Goal: Communication & Community: Answer question/provide support

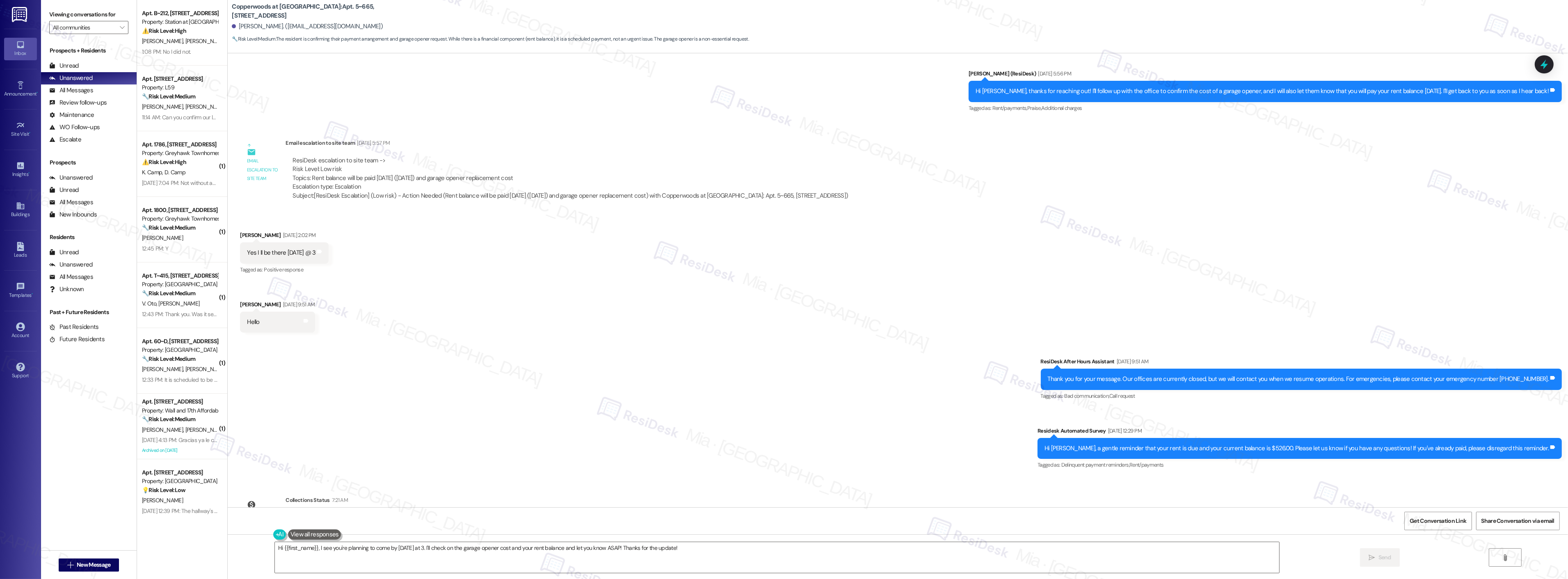
scroll to position [1809, 0]
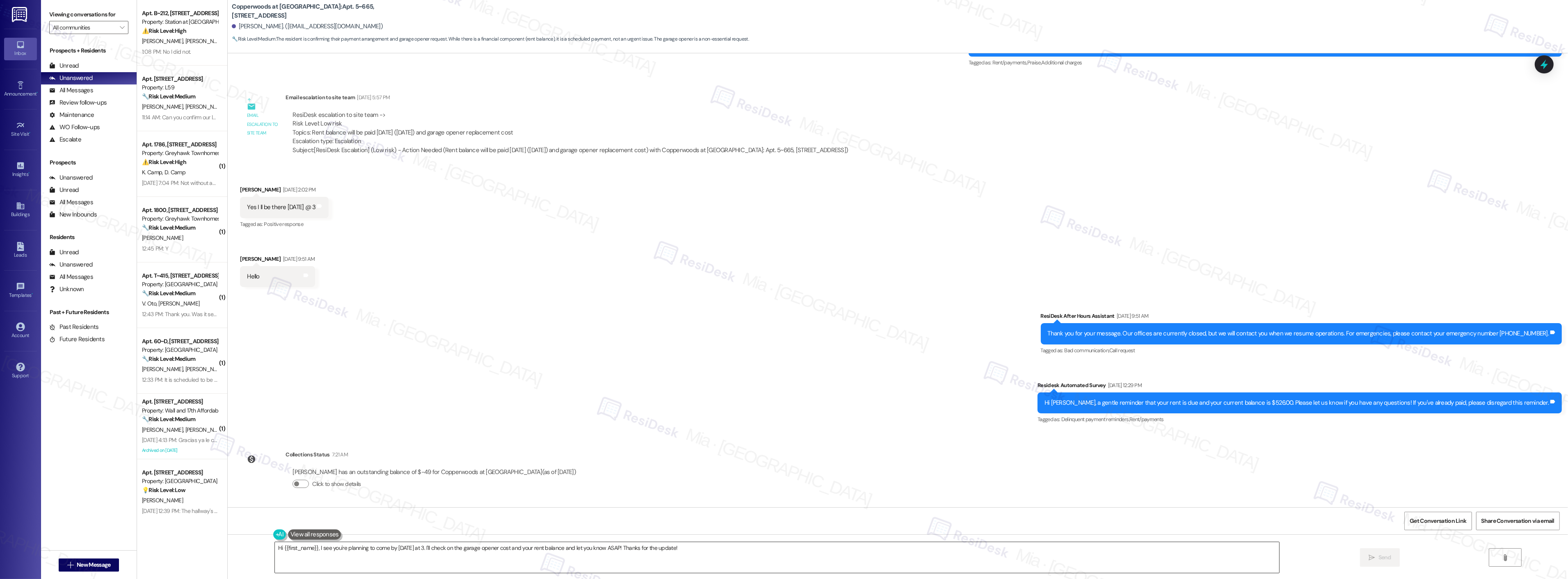
drag, startPoint x: 691, startPoint y: 552, endPoint x: 694, endPoint y: 548, distance: 5.0
click at [691, 552] on textarea "Hi {{first_name}}, I see you're planning to come by [DATE] at 3. I'll check on …" at bounding box center [777, 557] width 1004 height 31
drag, startPoint x: 691, startPoint y: 548, endPoint x: 246, endPoint y: 548, distance: 445.0
click at [246, 548] on div "Hi {{first_name}}, I see you're planning to come by [DATE] at 3. I'll check on …" at bounding box center [898, 565] width 1340 height 62
paste textarea "thank you for paying your rent. I'll follow up with the team about the garage o…"
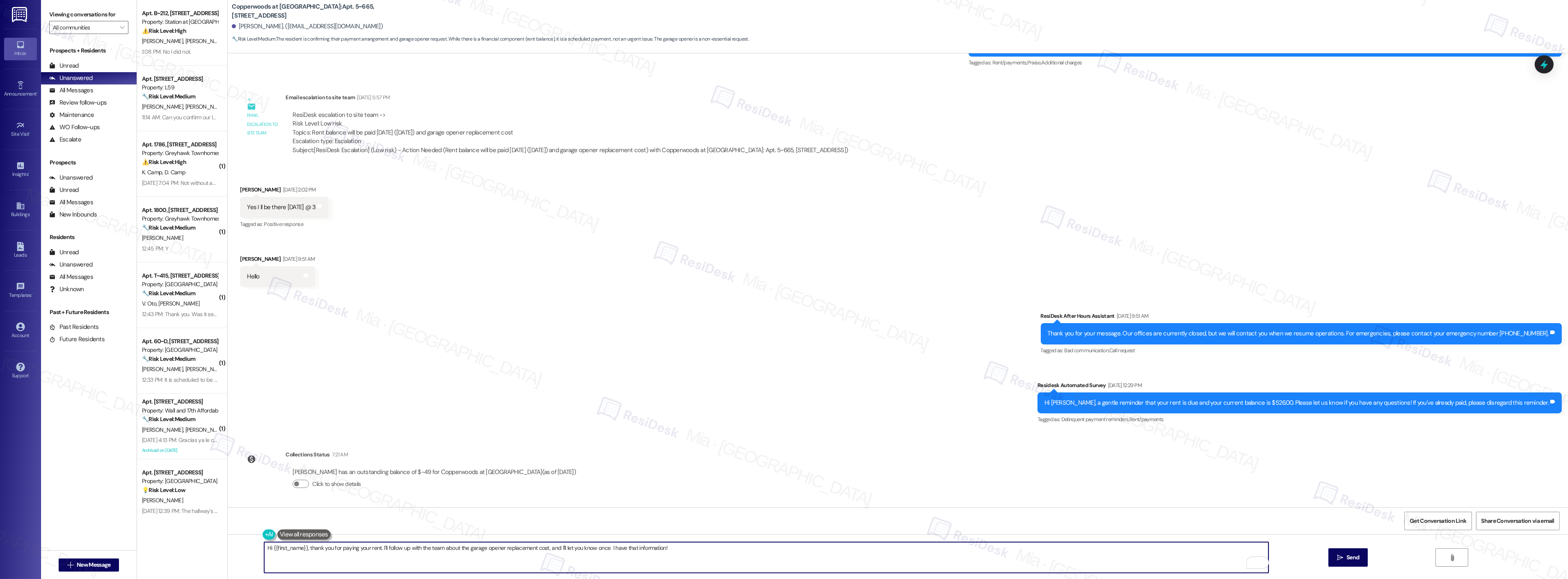
click at [357, 547] on textarea "Hi {{first_name}}, thank you for paying your rent. I'll follow up with the team…" at bounding box center [766, 557] width 1004 height 31
click at [386, 548] on textarea "Hi {{first_name}}, thank you for paying your rent. I'll follow up with the team…" at bounding box center [766, 557] width 1004 height 31
drag, startPoint x: 378, startPoint y: 547, endPoint x: 439, endPoint y: 548, distance: 61.0
click at [439, 548] on textarea "Hi {{first_name}}, thank you for paying your rent. I'll follow up with the team…" at bounding box center [766, 557] width 1004 height 31
drag, startPoint x: 440, startPoint y: 550, endPoint x: 376, endPoint y: 548, distance: 64.0
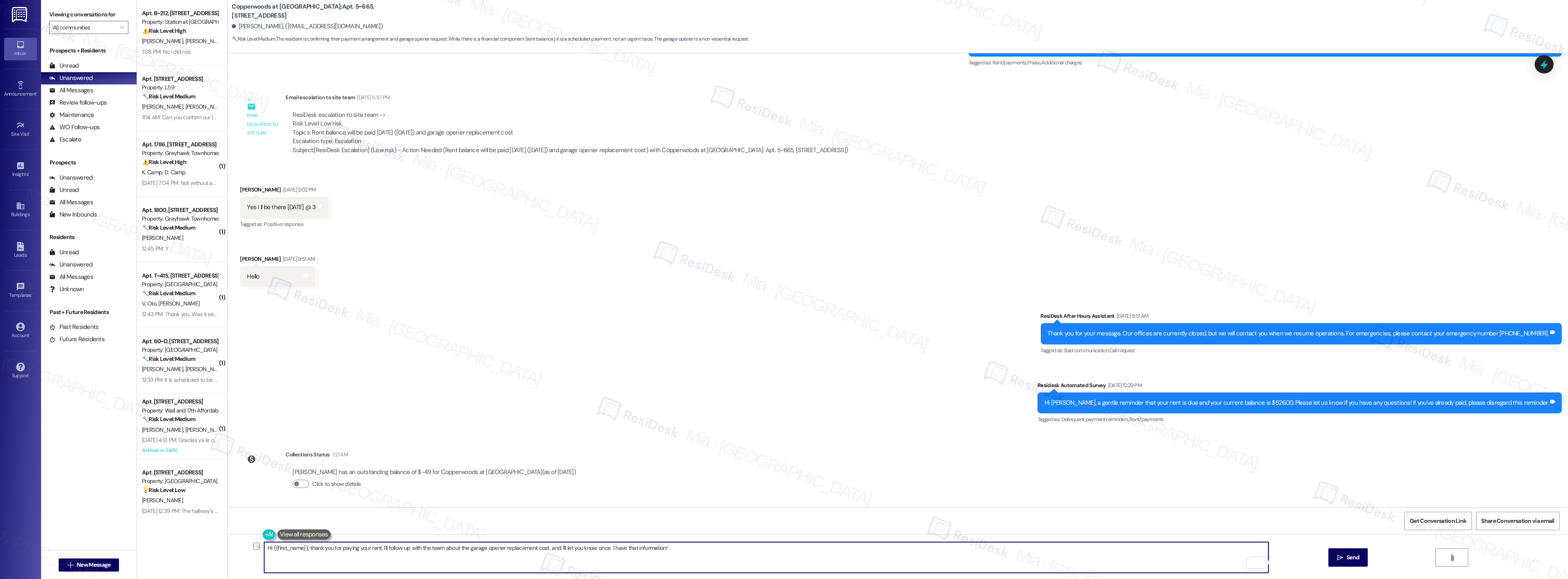
click at [376, 548] on textarea "Hi {{first_name}}, thank you for paying your rent. I'll follow up with the team…" at bounding box center [766, 557] width 1004 height 31
drag, startPoint x: 482, startPoint y: 548, endPoint x: 604, endPoint y: 548, distance: 122.0
click at [604, 548] on textarea "Hi {{first_name}}, thank you for paying your rent. About the garage opener repl…" at bounding box center [766, 557] width 1004 height 31
click at [501, 547] on textarea "Hi {{first_name}}, thank you for paying your rent. About the garage opener repl…" at bounding box center [766, 557] width 1004 height 31
click at [713, 551] on textarea "Hi {{first_name}}, thank you for paying your rent. About the garage opener repl…" at bounding box center [766, 557] width 1004 height 31
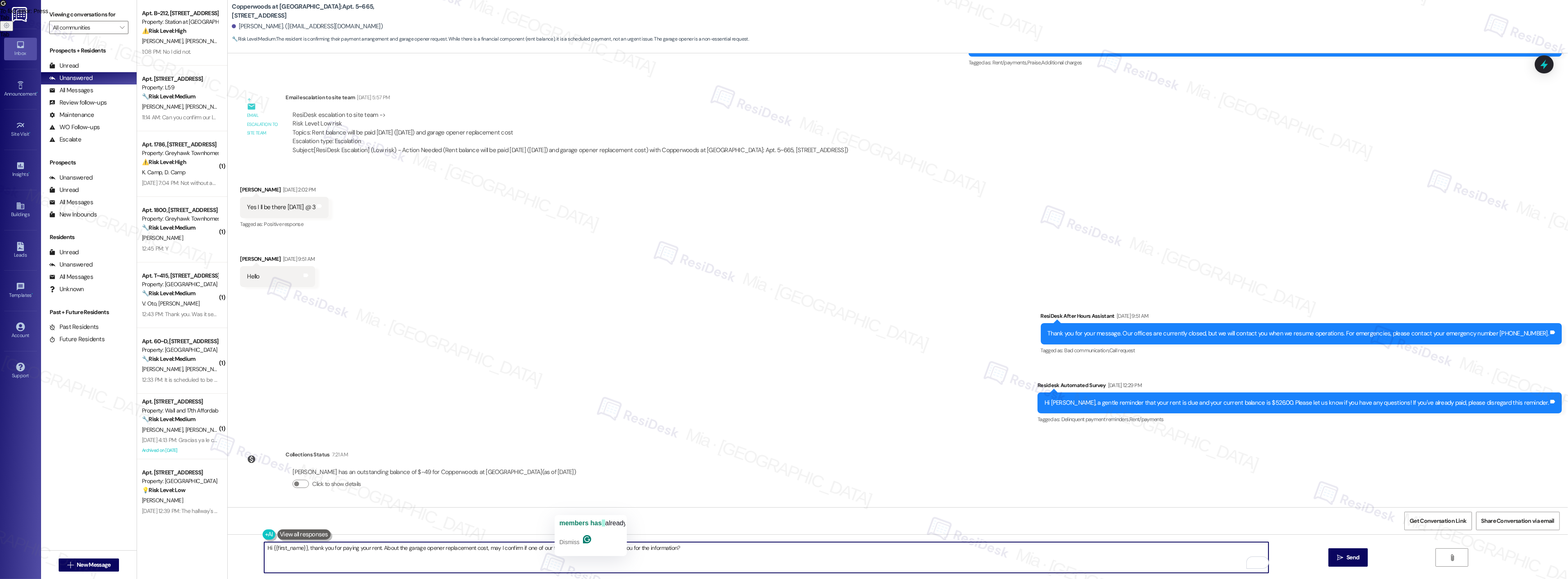
click at [558, 550] on textarea "Hi {{first_name}}, thank you for paying your rent. About the garage opener repl…" at bounding box center [766, 557] width 1004 height 31
click at [720, 551] on textarea "Hi {{first_name}}, thank you for paying your rent. About the garage opener repl…" at bounding box center [766, 557] width 1004 height 31
click at [567, 537] on p "Dismiss" at bounding box center [569, 542] width 20 height 13
drag, startPoint x: 458, startPoint y: 546, endPoint x: 1254, endPoint y: 560, distance: 796.1
click at [1258, 560] on div "Open Grammarly." at bounding box center [1263, 563] width 9 height 9
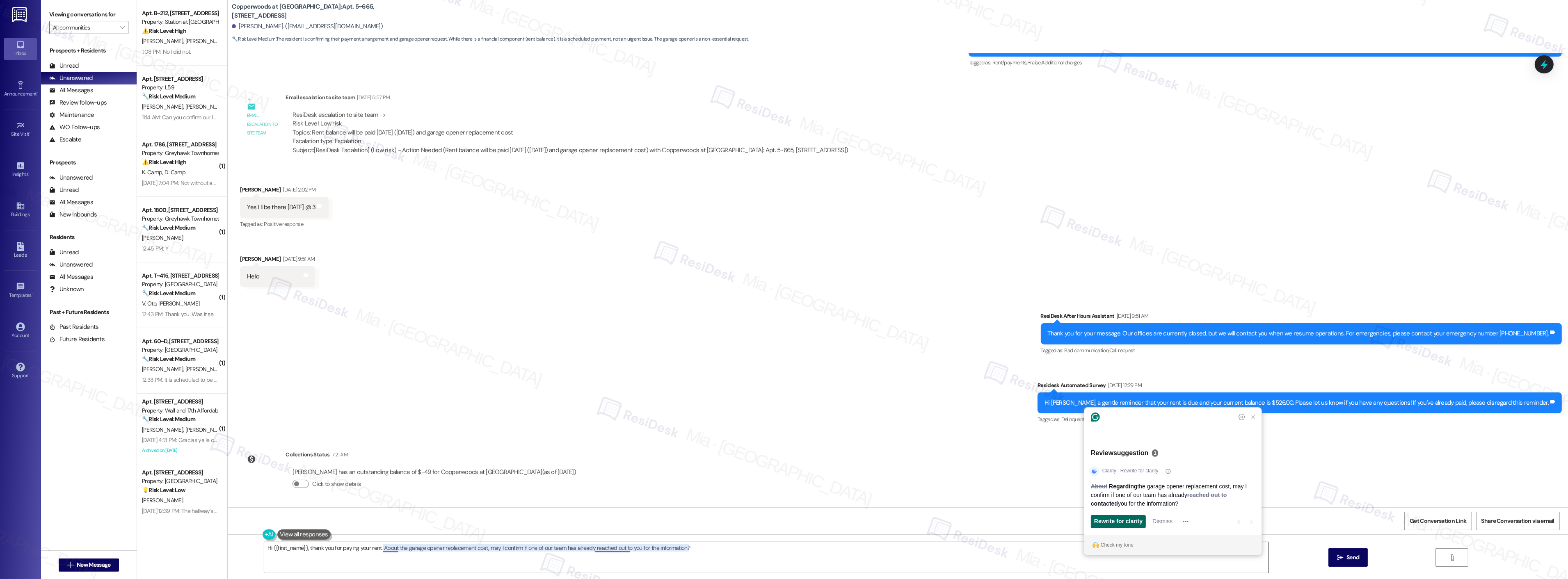
click at [1126, 522] on span "Rewrite for clarity" at bounding box center [1118, 522] width 48 height 9
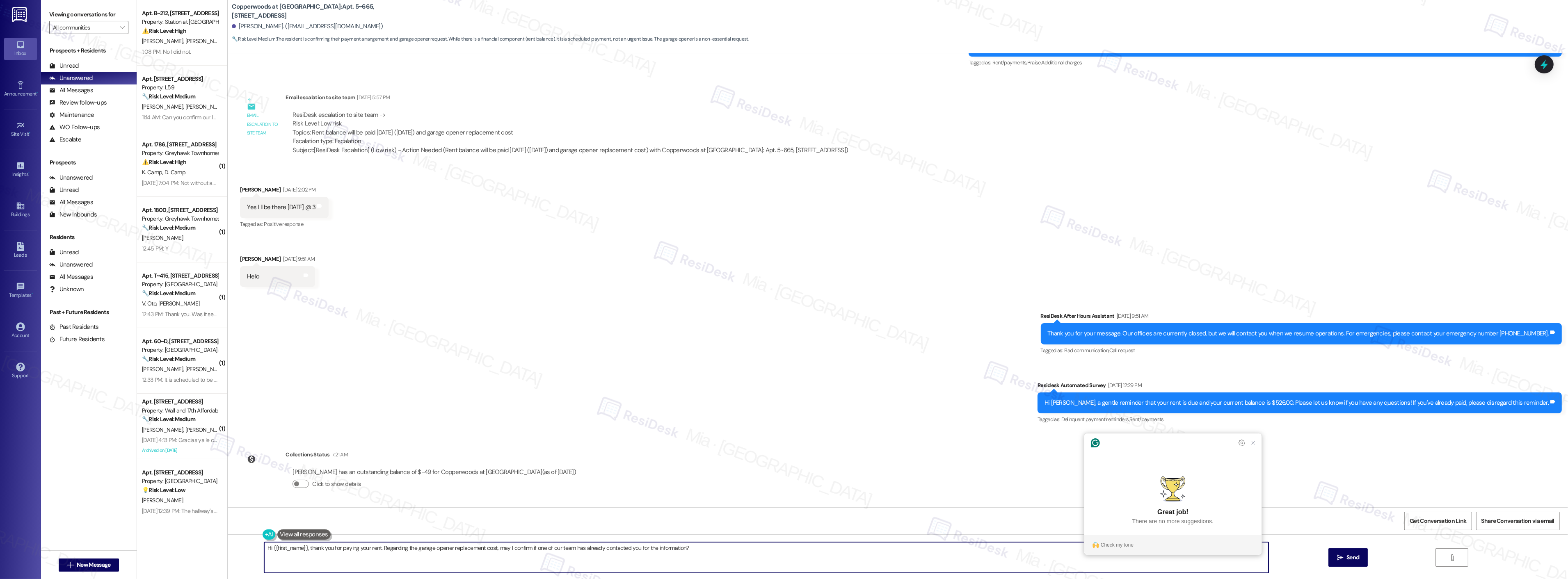
click at [812, 555] on textarea "Hi {{first_name}}, thank you for paying your rent. Regarding the garage opener …" at bounding box center [766, 557] width 1004 height 31
type textarea "Hi {{first_name}}, thank you for paying your rent. Regarding the garage opener …"
click at [1255, 446] on icon "Close Grammarly Assistant" at bounding box center [1253, 443] width 7 height 7
click at [1352, 554] on span "Send" at bounding box center [1352, 557] width 13 height 9
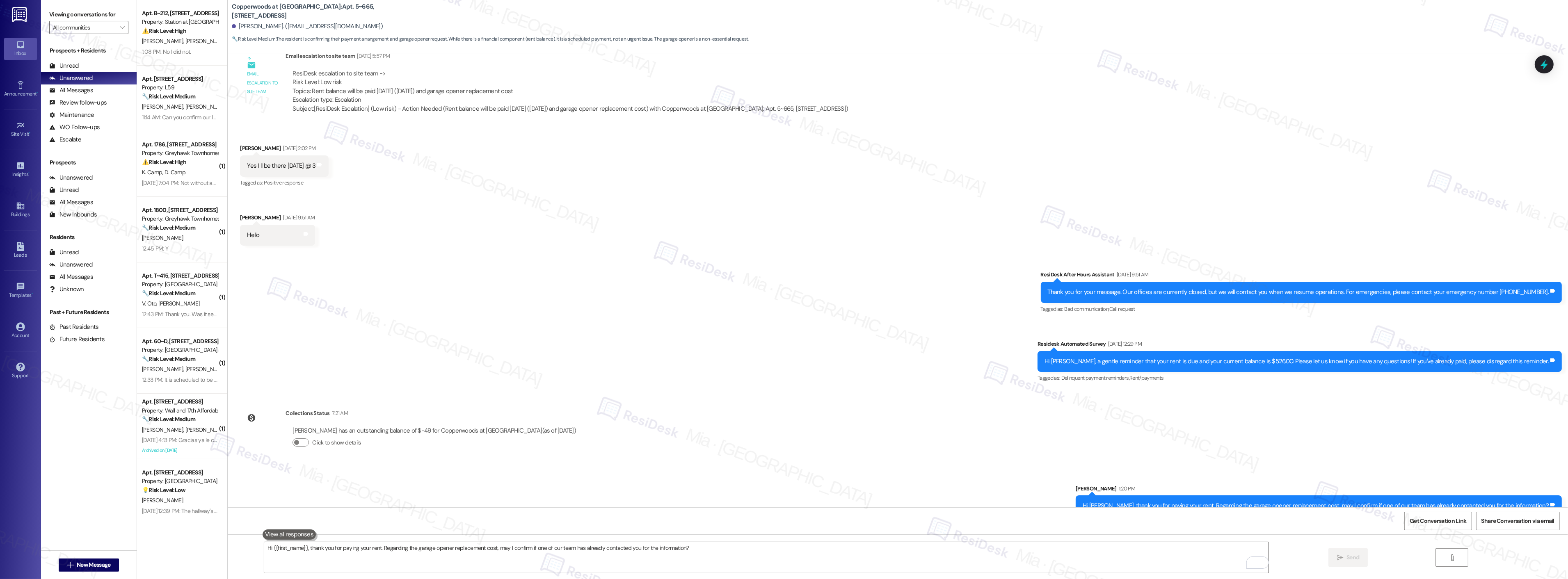
scroll to position [1866, 0]
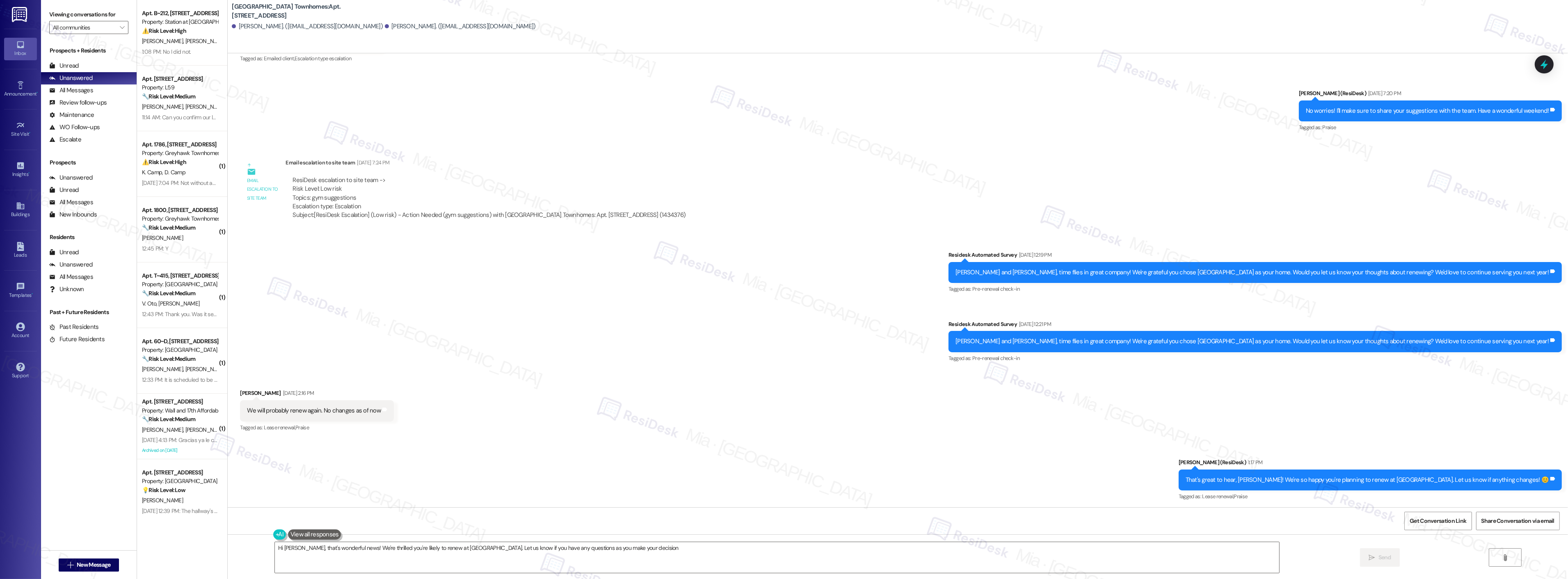
scroll to position [677, 0]
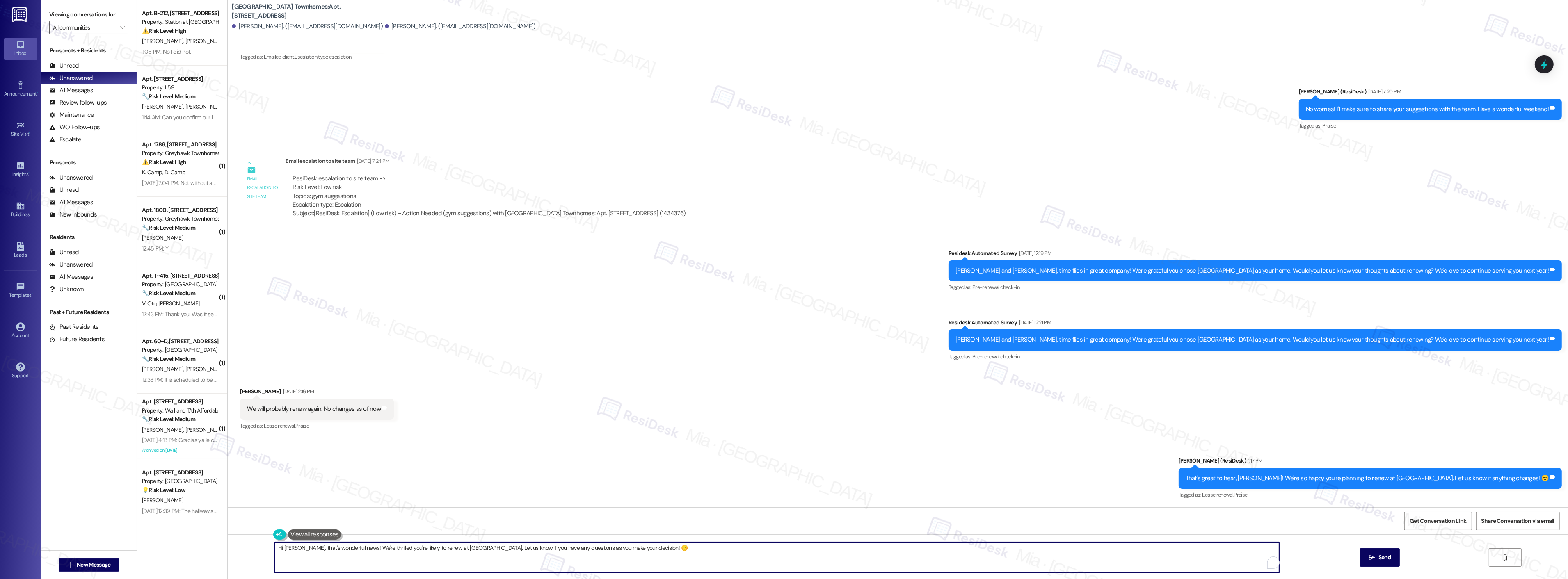
drag, startPoint x: 611, startPoint y: 547, endPoint x: 259, endPoint y: 548, distance: 352.0
click at [259, 548] on div "Hi Roxanne, that's wonderful news! We're thrilled you're likely to renew at Smi…" at bounding box center [898, 565] width 1340 height 62
click at [535, 543] on textarea "In the meantime, please let me know if there's anything I can help you with." at bounding box center [766, 557] width 1004 height 31
type textarea "In the meantime, please let me know if there's anything I can help you with."
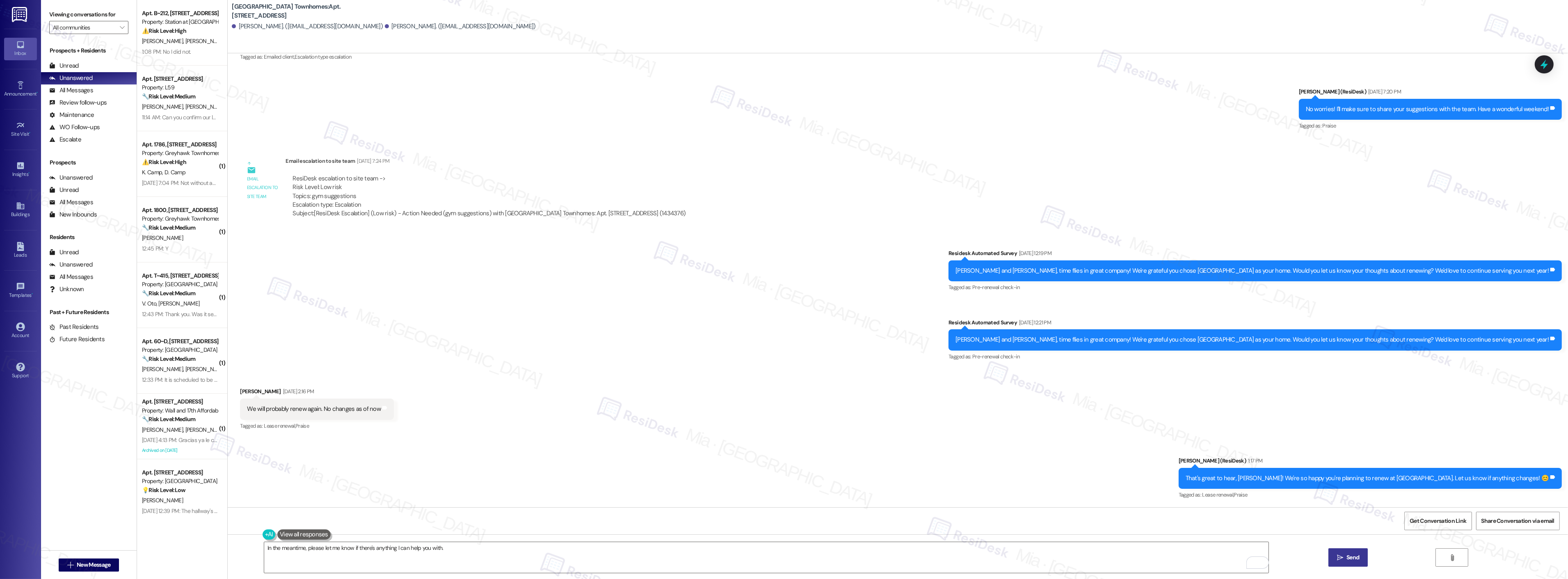
click at [1362, 556] on button " Send" at bounding box center [1348, 557] width 39 height 19
